Goal: Task Accomplishment & Management: Manage account settings

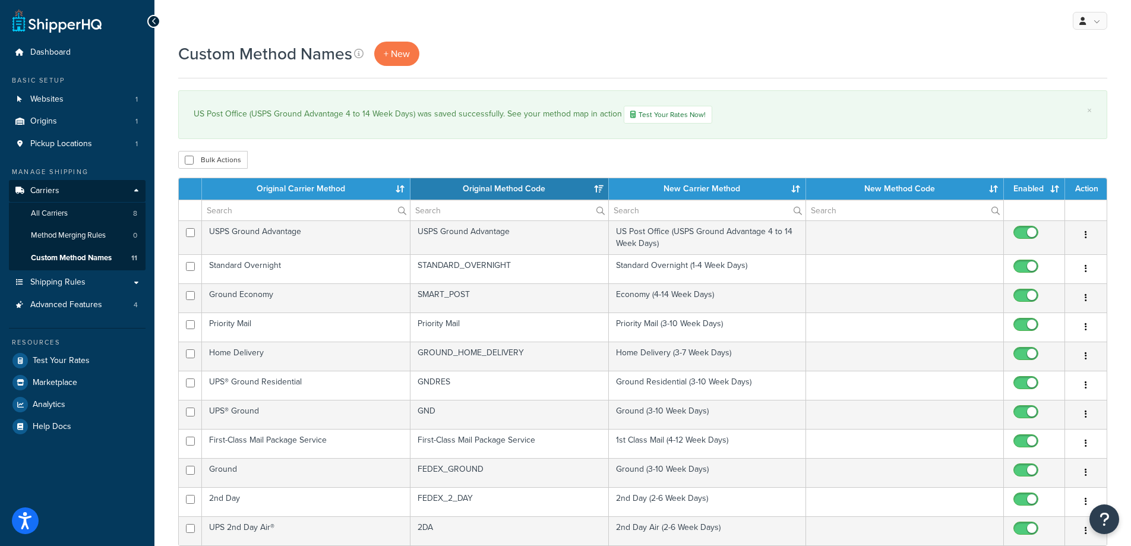
select select "15"
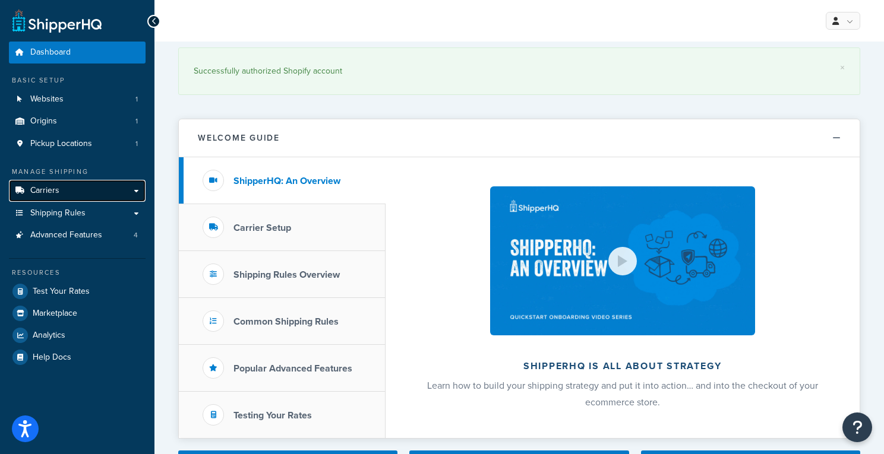
click at [40, 193] on span "Carriers" at bounding box center [44, 191] width 29 height 10
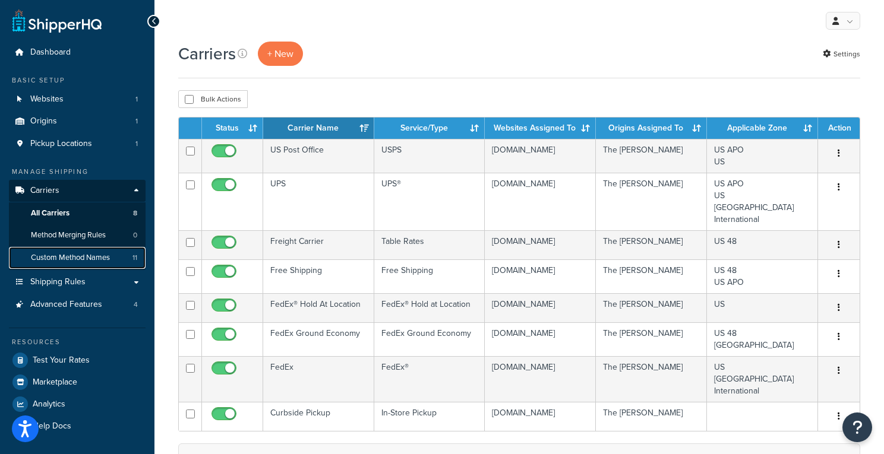
click at [81, 255] on span "Custom Method Names" at bounding box center [70, 258] width 79 height 10
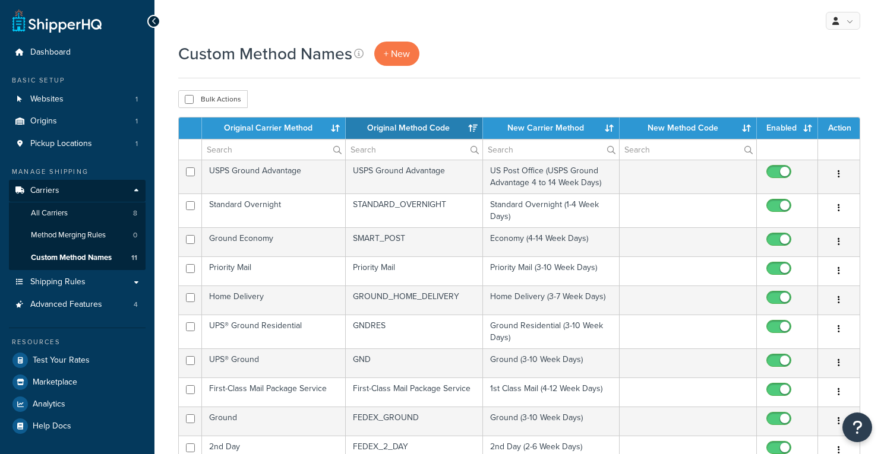
select select "15"
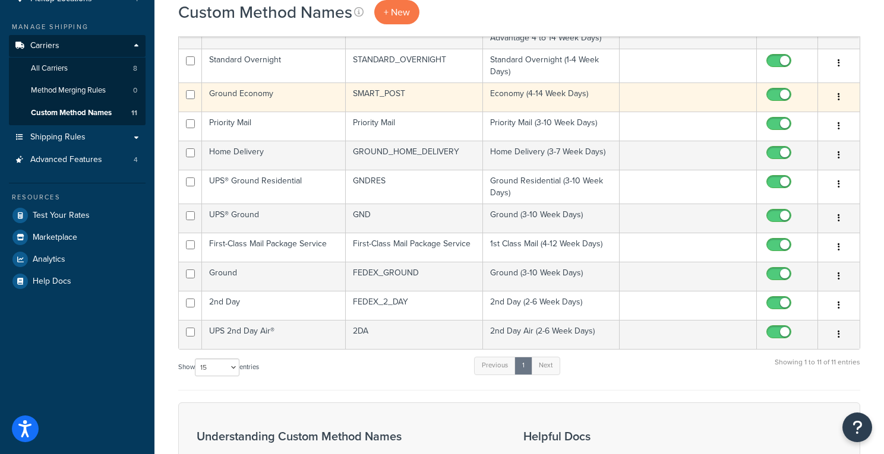
scroll to position [146, 0]
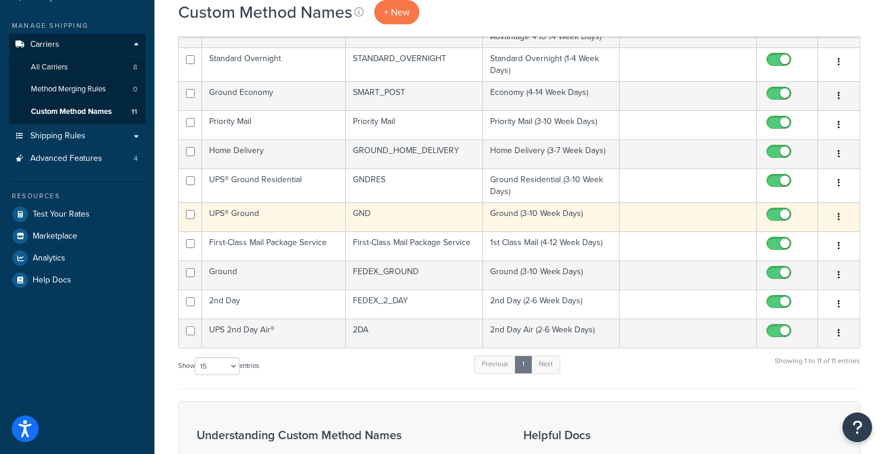
click at [505, 213] on td "Ground (3-10 Week Days)" at bounding box center [551, 217] width 137 height 29
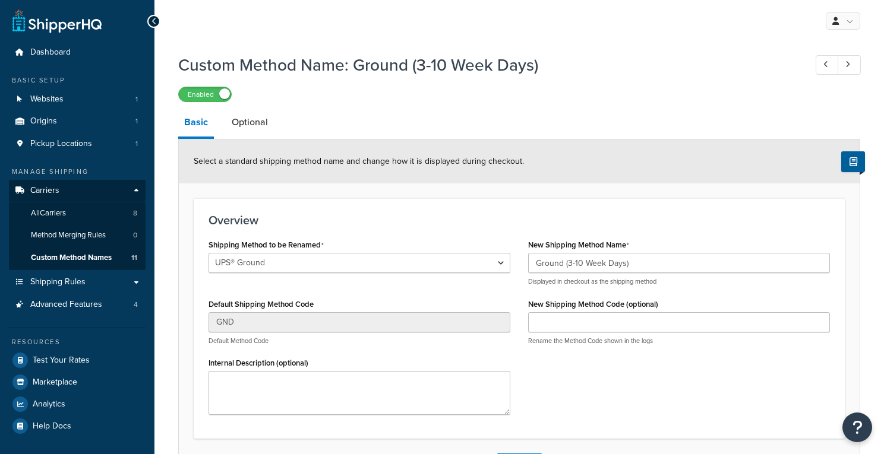
select select "701495"
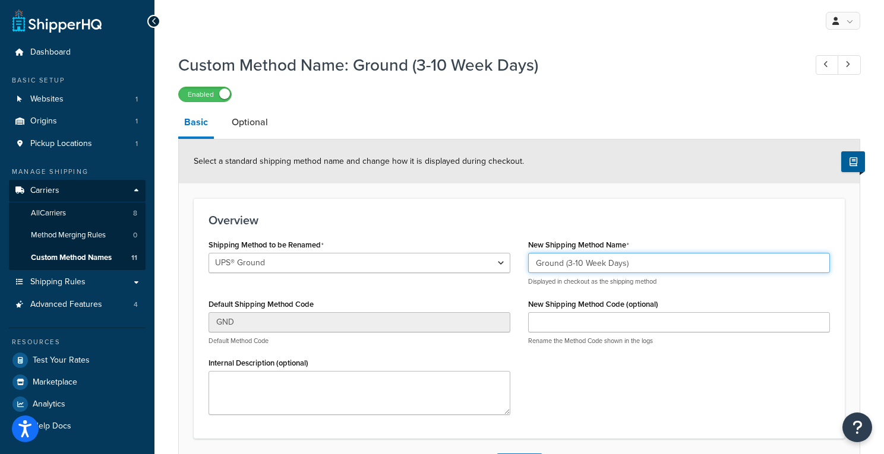
drag, startPoint x: 652, startPoint y: 264, endPoint x: 484, endPoint y: 255, distance: 167.8
click at [484, 255] on div "Shipping Method to be Renamed Ground 2nd Day Home Delivery International Econom…" at bounding box center [519, 330] width 639 height 188
paste input "UPS (Ground"
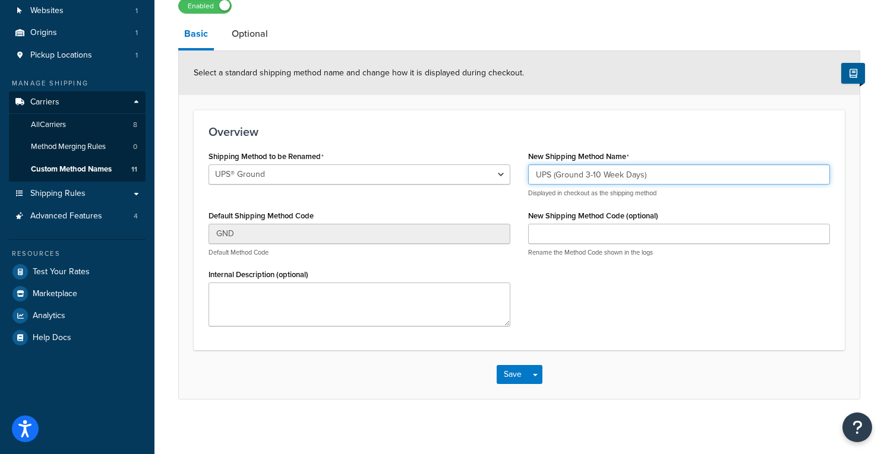
scroll to position [94, 0]
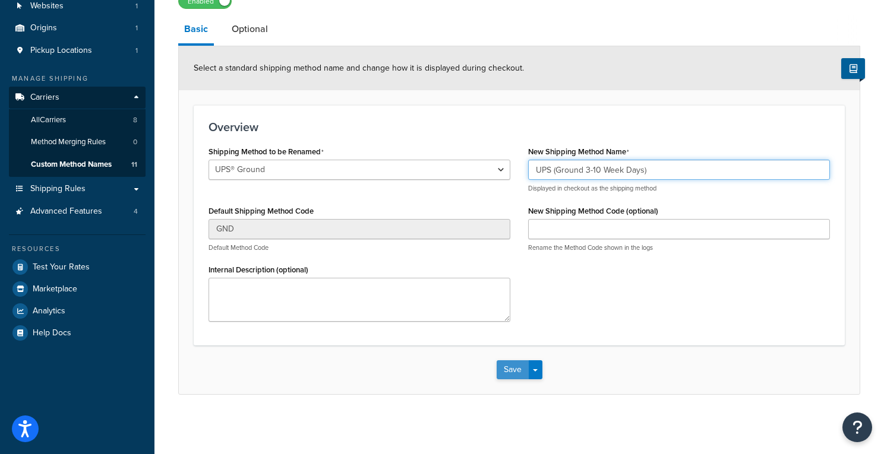
type input "UPS (Ground 3-10 Week Days)"
click at [514, 364] on button "Save" at bounding box center [513, 370] width 32 height 19
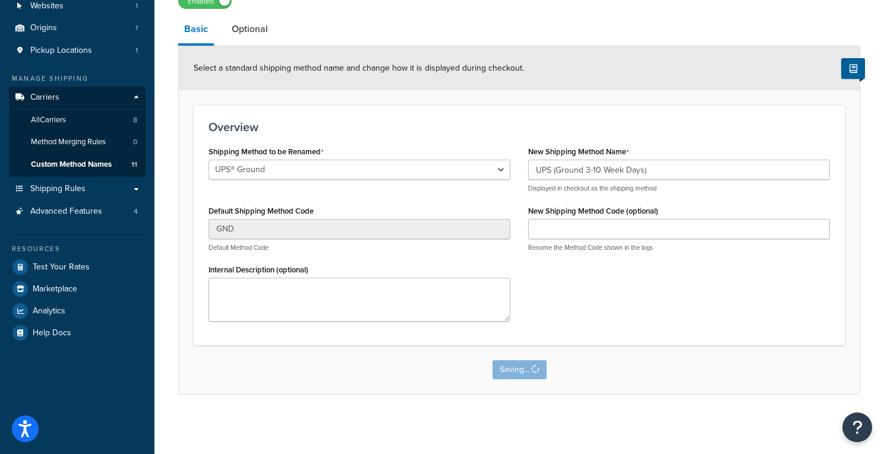
scroll to position [0, 0]
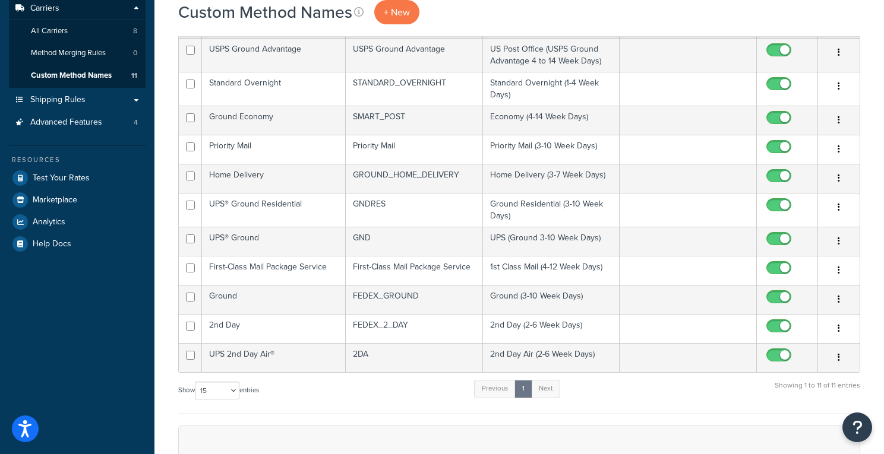
scroll to position [179, 0]
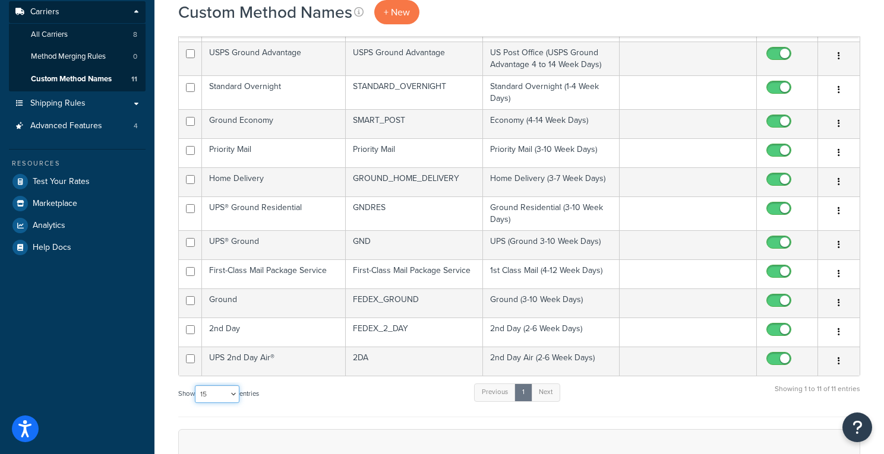
click at [235, 394] on select "10 15 25 50 100" at bounding box center [217, 395] width 45 height 18
select select "50"
click at [196, 387] on select "10 15 25 50 100" at bounding box center [217, 395] width 45 height 18
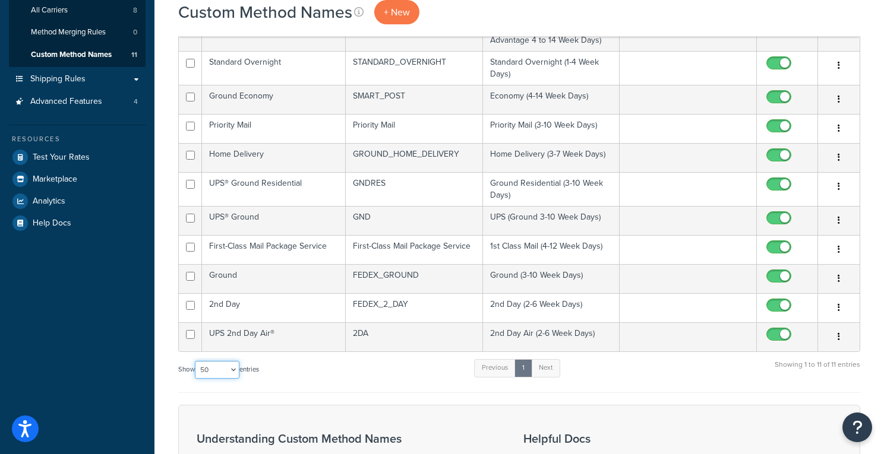
scroll to position [206, 0]
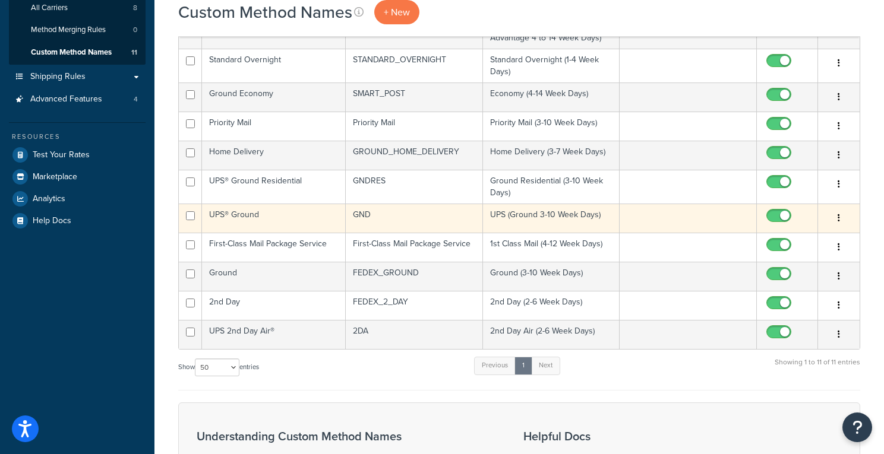
click at [511, 219] on td "UPS (Ground 3-10 Week Days)" at bounding box center [551, 218] width 137 height 29
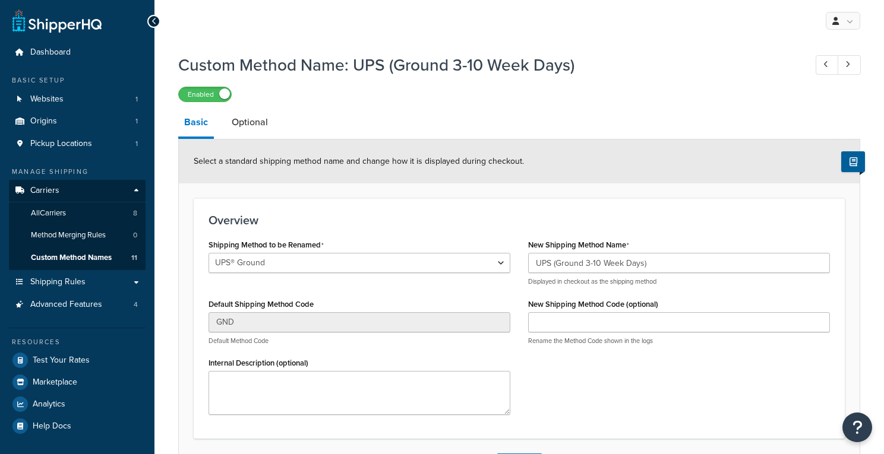
select select "701495"
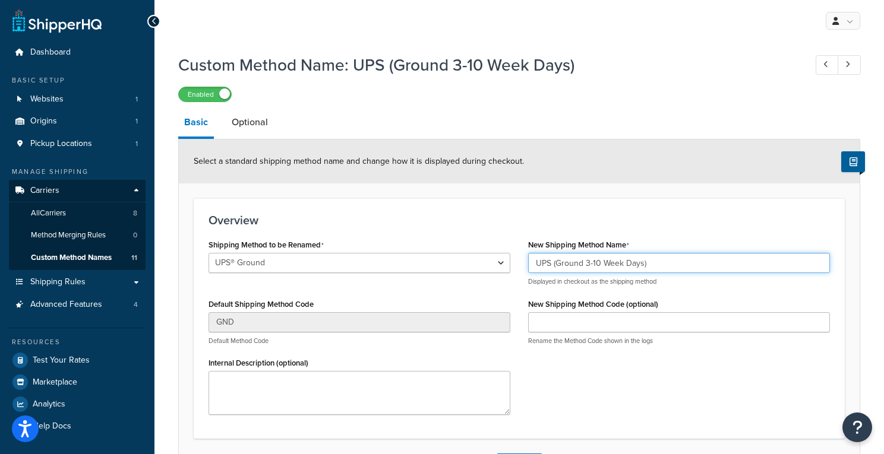
drag, startPoint x: 556, startPoint y: 262, endPoint x: 523, endPoint y: 263, distance: 33.3
click at [523, 263] on div "New Shipping Method Name UPS (Ground 3-10 Week Days) Displayed in checkout as t…" at bounding box center [679, 295] width 320 height 118
drag, startPoint x: 566, startPoint y: 265, endPoint x: 578, endPoint y: 277, distance: 17.2
click at [566, 265] on input "Ground 3-10 Week Days)" at bounding box center [679, 263] width 302 height 20
type input "Ground (3-10 Week Days)"
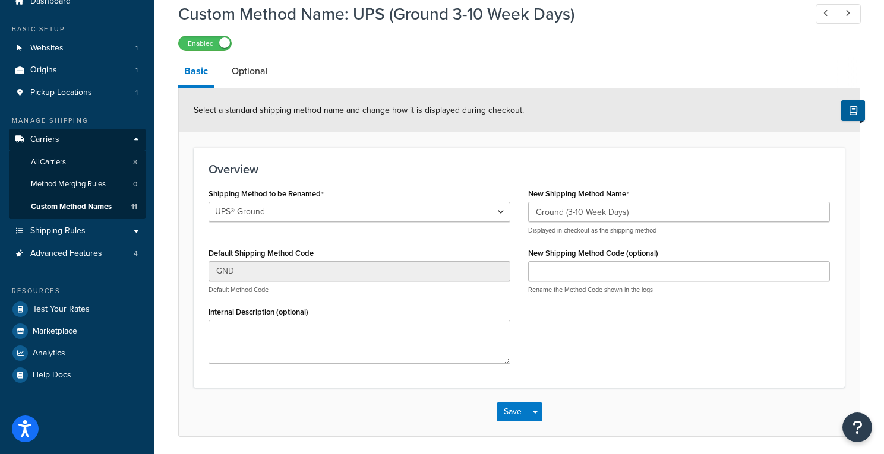
scroll to position [94, 0]
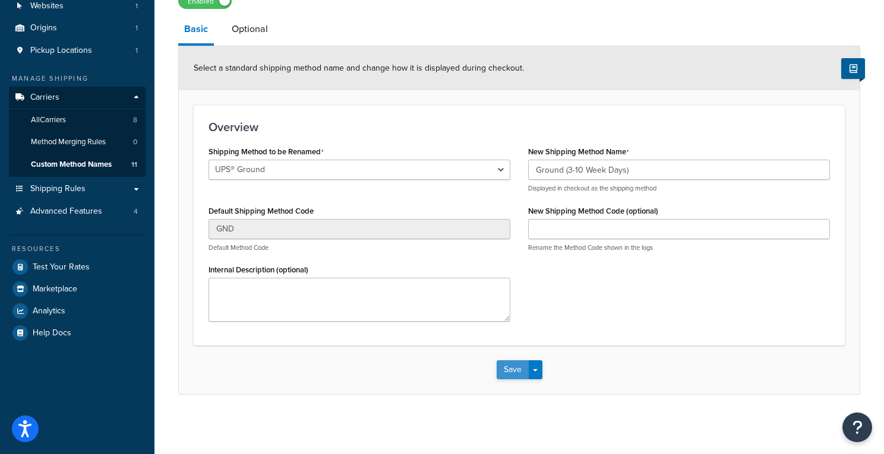
click at [508, 374] on button "Save" at bounding box center [513, 370] width 32 height 19
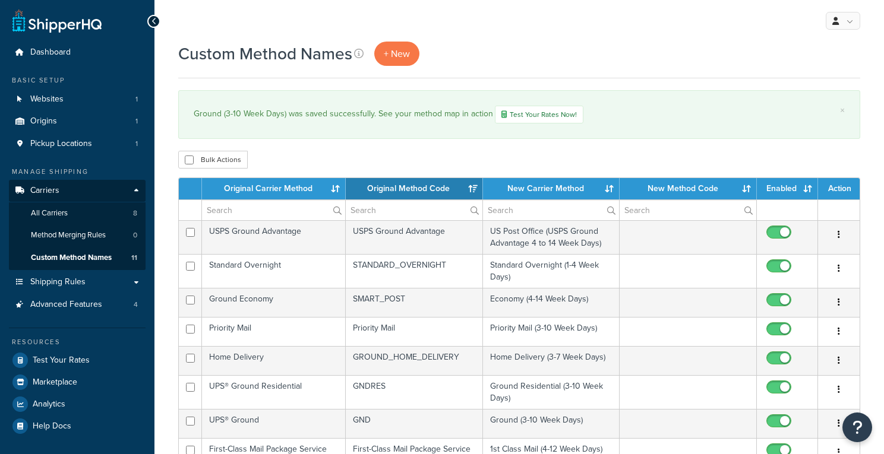
select select "15"
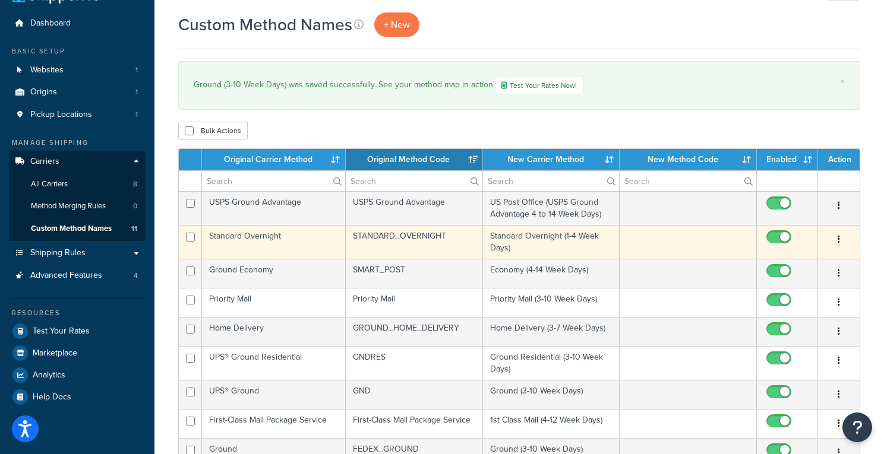
scroll to position [29, 0]
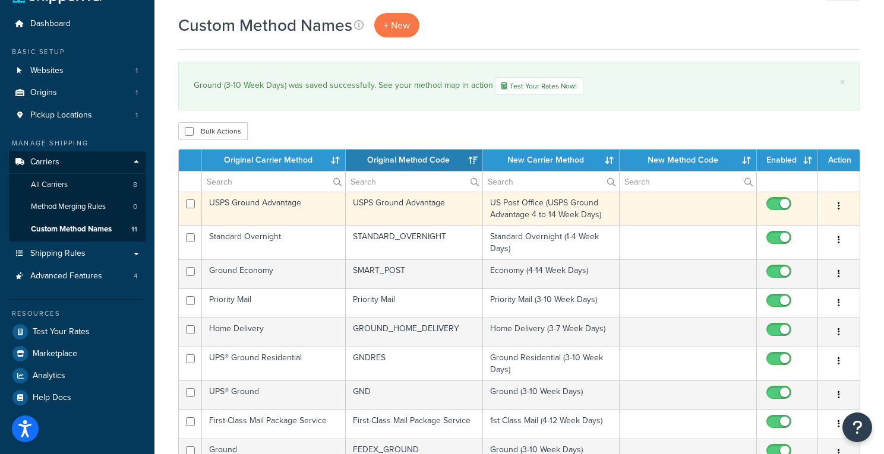
click at [531, 203] on td "US Post Office (USPS Ground Advantage 4 to 14 Week Days)" at bounding box center [551, 209] width 137 height 34
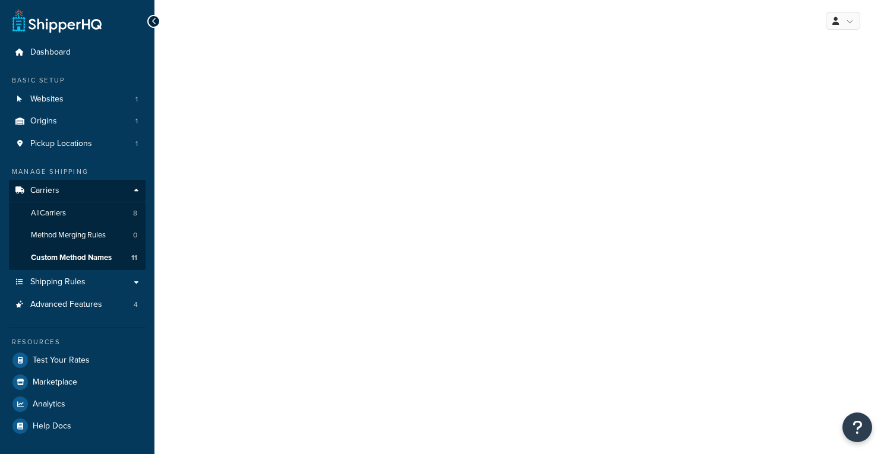
select select "701509"
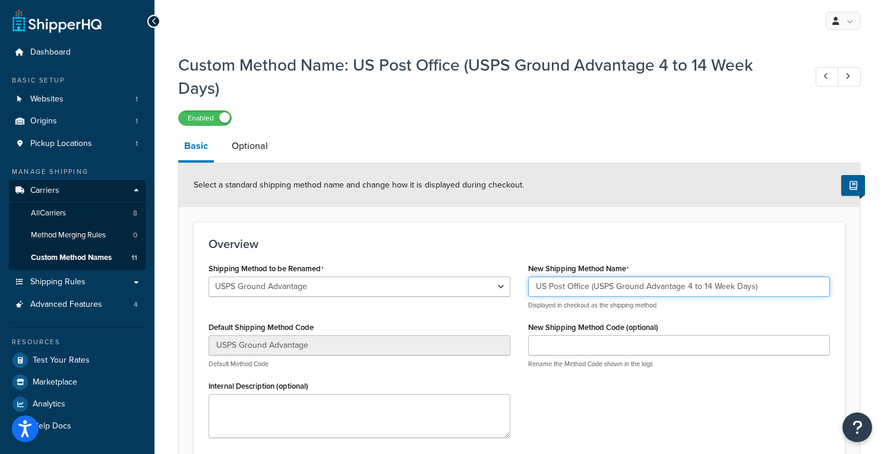
drag, startPoint x: 593, startPoint y: 288, endPoint x: 530, endPoint y: 288, distance: 63.0
click at [530, 288] on input "US Post Office (USPS Ground Advantage 4 to 14 Week Days)" at bounding box center [679, 287] width 302 height 20
drag, startPoint x: 630, startPoint y: 288, endPoint x: 645, endPoint y: 298, distance: 18.5
click at [630, 288] on input "USPS Ground Advantage 4 to 14 Week Days)" at bounding box center [679, 287] width 302 height 20
click at [543, 290] on input "USPS Ground Advantage (4 to 14 Week Days)" at bounding box center [679, 287] width 302 height 20
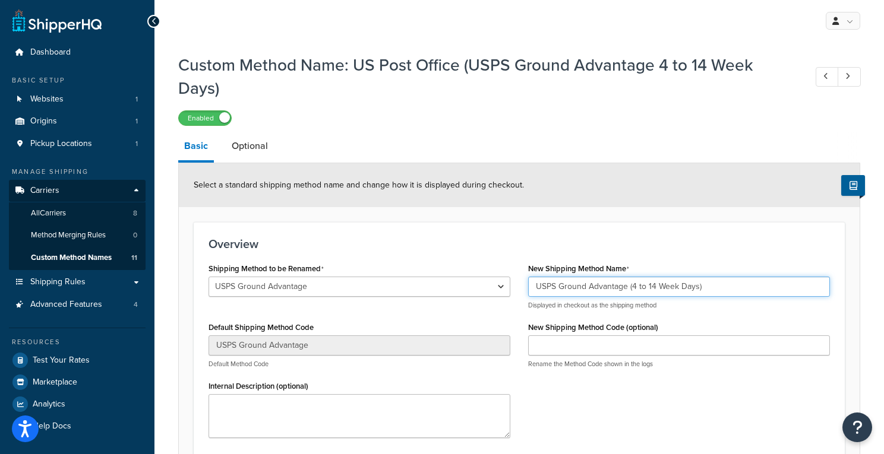
click at [543, 290] on input "USPS Ground Advantage (4 to 14 Week Days)" at bounding box center [679, 287] width 302 height 20
click at [559, 287] on input "USPS Ground Advantage (4 to 14 Week Days)" at bounding box center [679, 287] width 302 height 20
drag, startPoint x: 559, startPoint y: 288, endPoint x: 529, endPoint y: 288, distance: 30.3
click at [529, 288] on input "USPS Ground Advantage (4 to 14 Week Days)" at bounding box center [679, 287] width 302 height 20
type input "Ground Advantage (4 to 14 Week Days)"
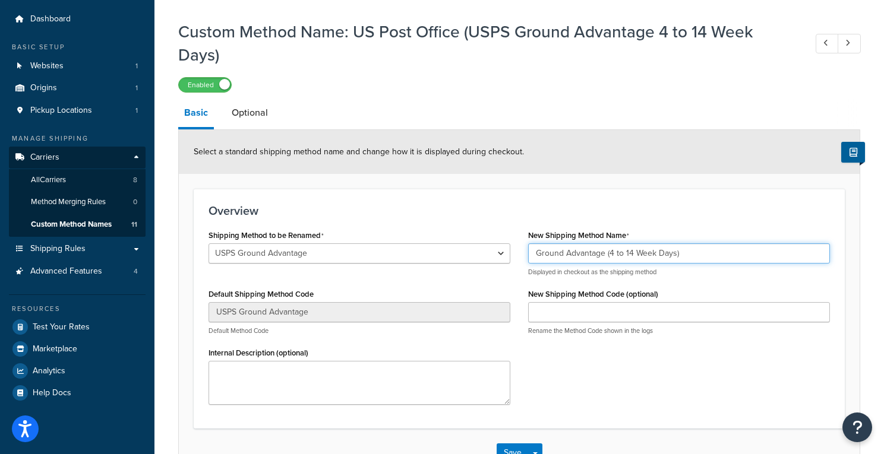
scroll to position [31, 0]
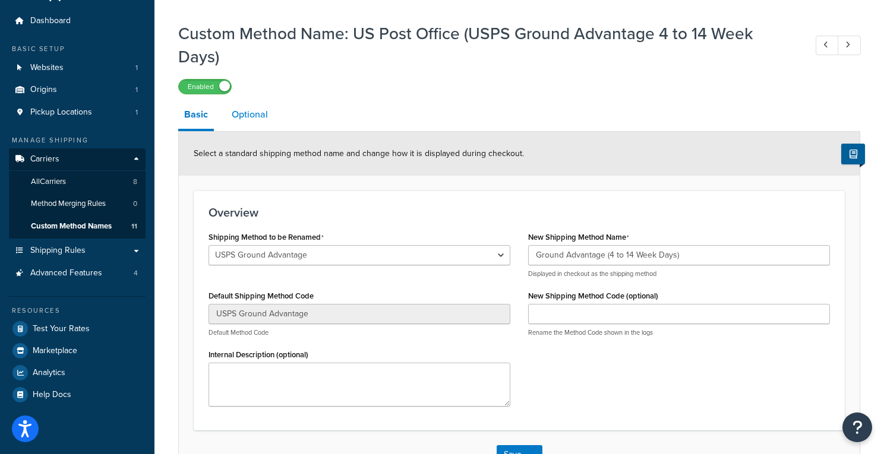
click at [255, 116] on link "Optional" at bounding box center [250, 114] width 48 height 29
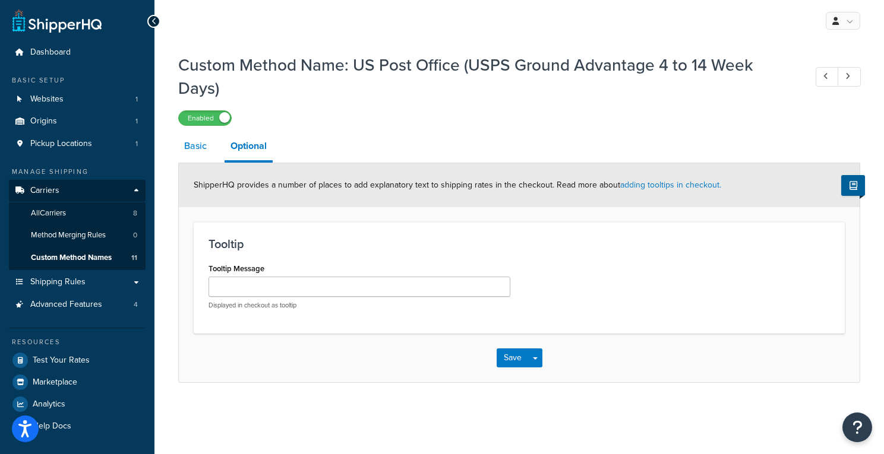
click at [194, 146] on link "Basic" at bounding box center [195, 146] width 34 height 29
select select "701509"
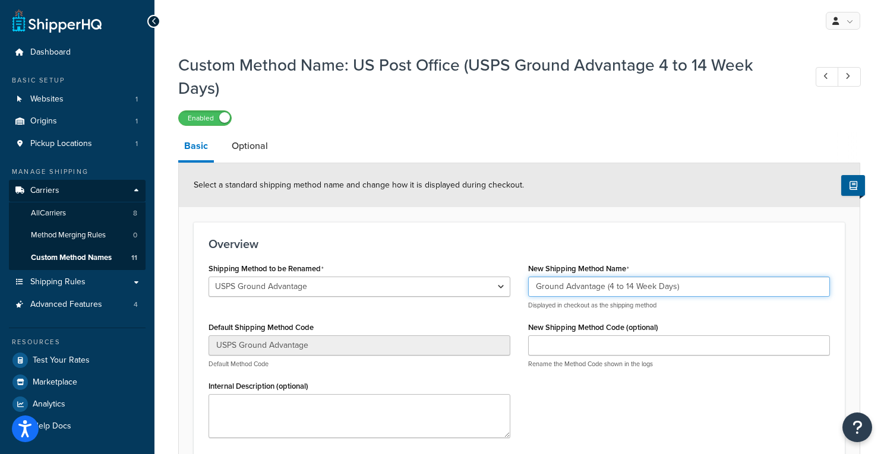
click at [645, 290] on input "Ground Advantage (4 to 14 Week Days)" at bounding box center [679, 287] width 302 height 20
drag, startPoint x: 662, startPoint y: 288, endPoint x: 532, endPoint y: 280, distance: 130.4
click at [532, 280] on input "Ground Advantage (4 to 14 Days)" at bounding box center [679, 286] width 302 height 20
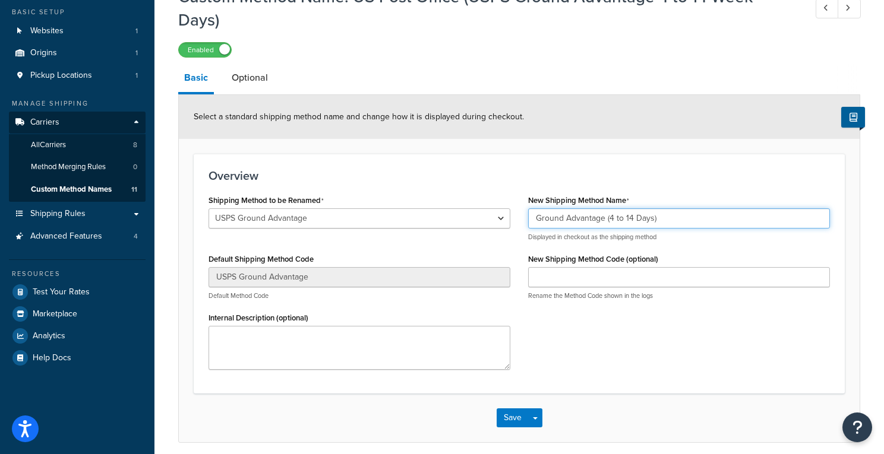
scroll to position [118, 0]
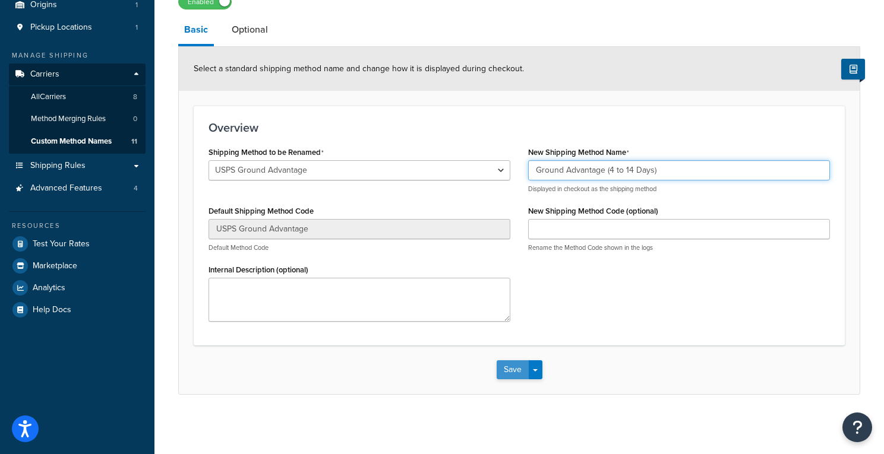
type input "Ground Advantage (4 to 14 Days)"
click at [512, 369] on button "Save" at bounding box center [513, 370] width 32 height 19
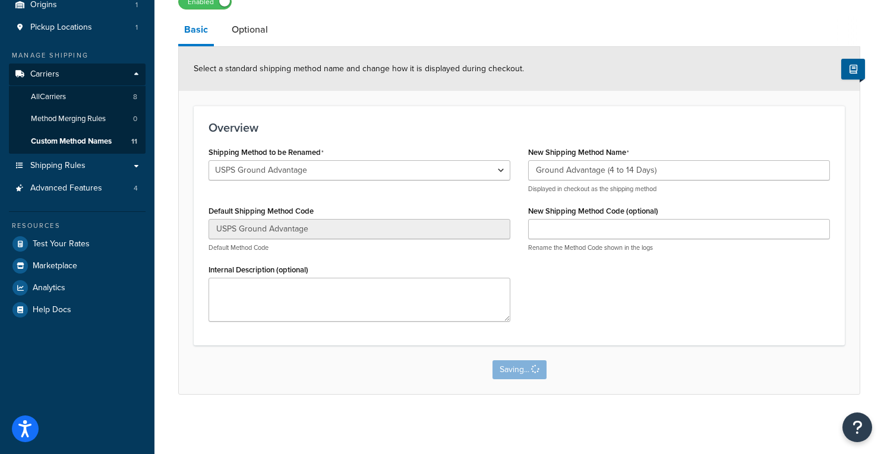
scroll to position [0, 0]
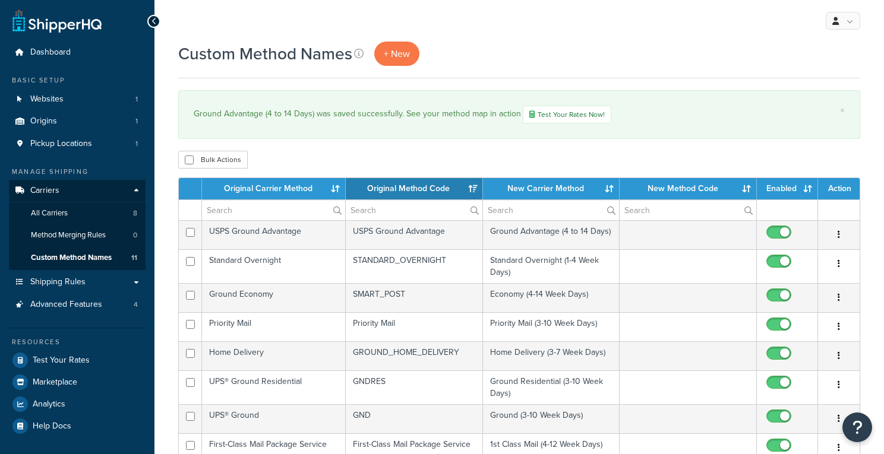
select select "15"
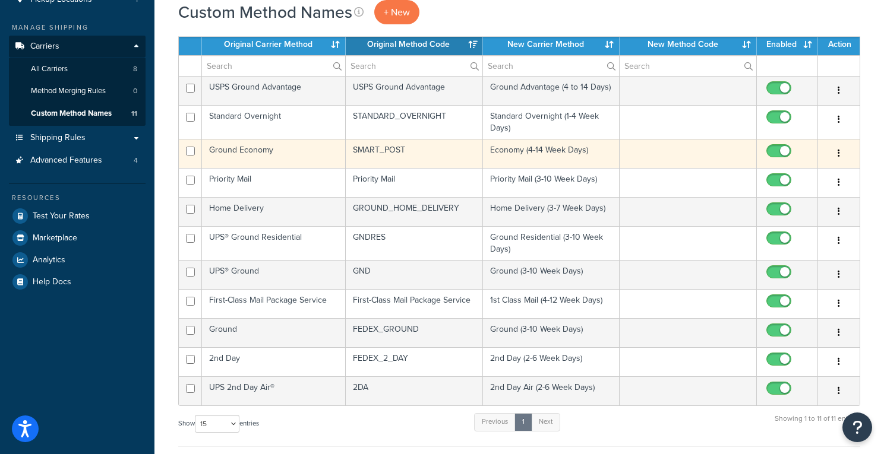
scroll to position [141, 0]
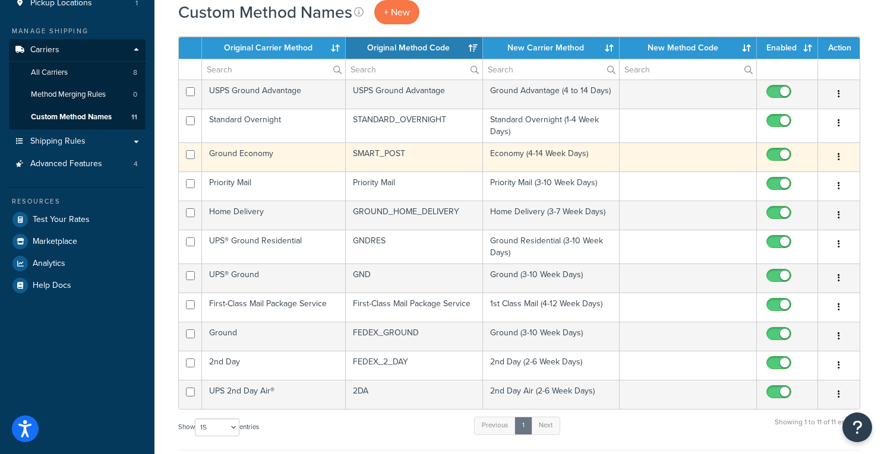
click at [515, 156] on td "Economy (4-14 Week Days)" at bounding box center [551, 157] width 137 height 29
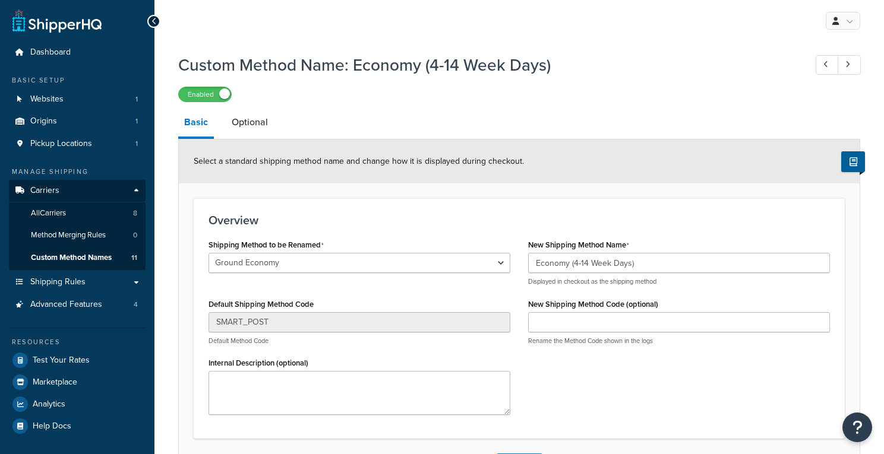
select select "701510"
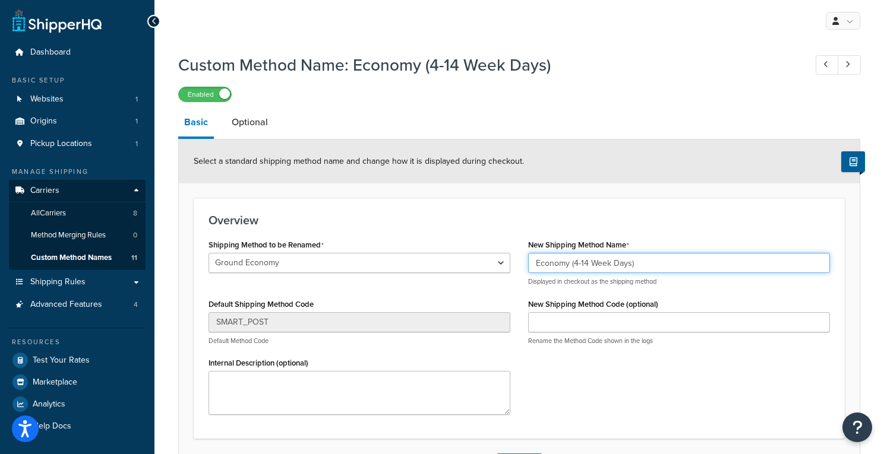
drag, startPoint x: 573, startPoint y: 266, endPoint x: 524, endPoint y: 262, distance: 48.8
click at [524, 262] on div "New Shipping Method Name Economy (4-14 Week Days) Displayed in checkout as the …" at bounding box center [679, 295] width 320 height 118
drag, startPoint x: 613, startPoint y: 265, endPoint x: 492, endPoint y: 262, distance: 121.2
click at [492, 262] on div "Shipping Method to be Renamed Ground 2nd Day Home Delivery International Econom…" at bounding box center [519, 330] width 639 height 188
paste input "to"
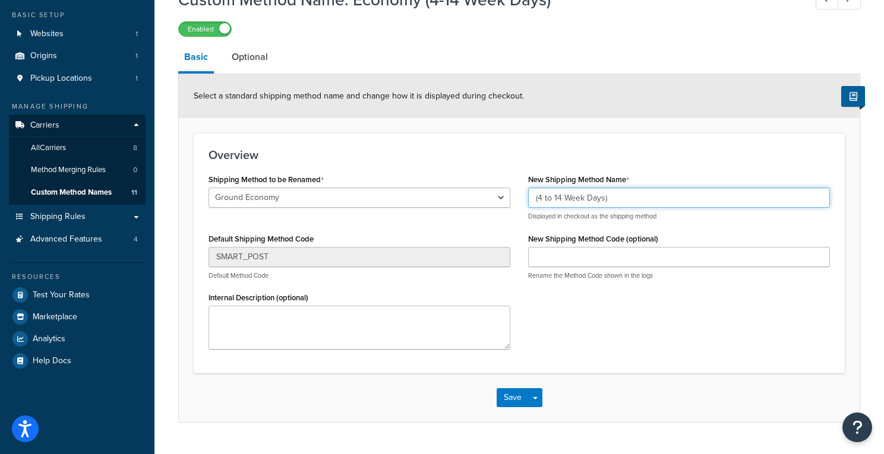
scroll to position [94, 0]
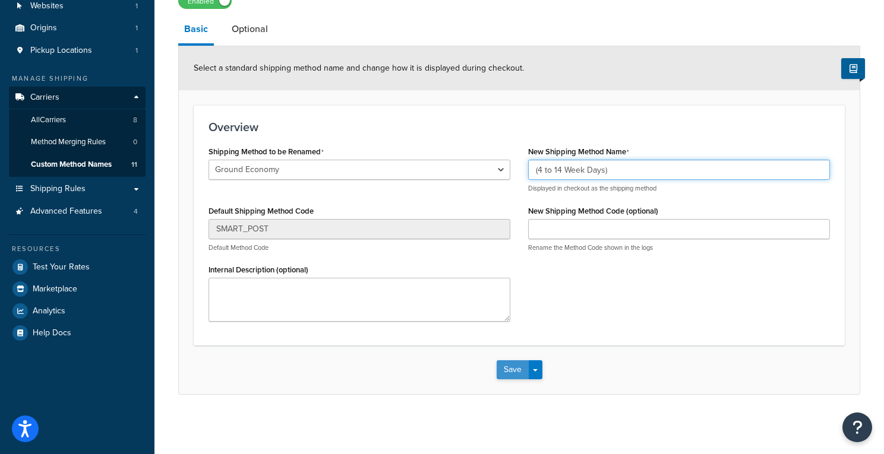
type input "(4 to 14 Week Days)"
click at [507, 366] on button "Save" at bounding box center [513, 370] width 32 height 19
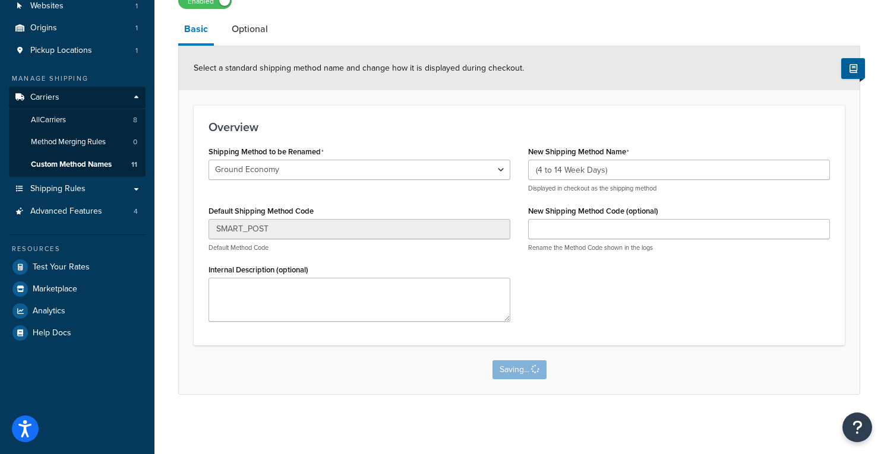
scroll to position [0, 0]
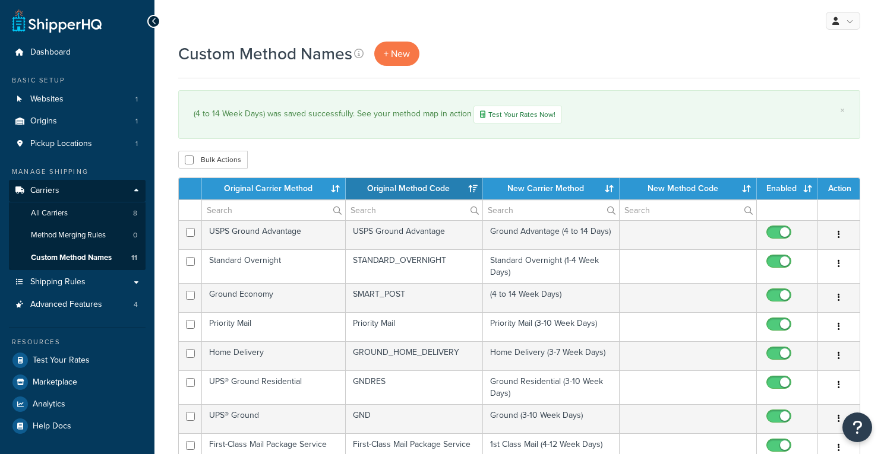
select select "15"
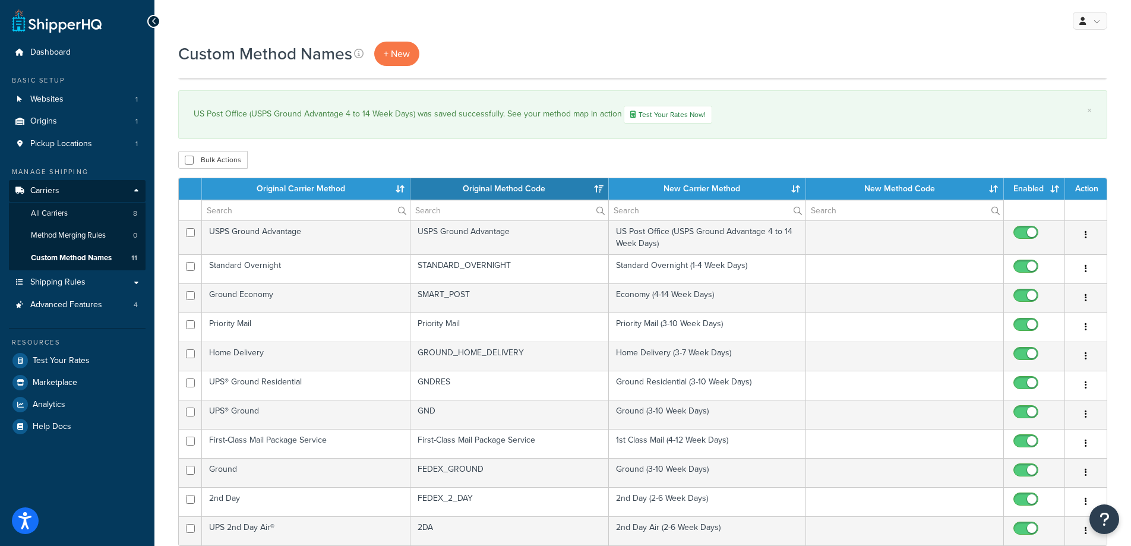
select select "15"
